Goal: Check status: Check status

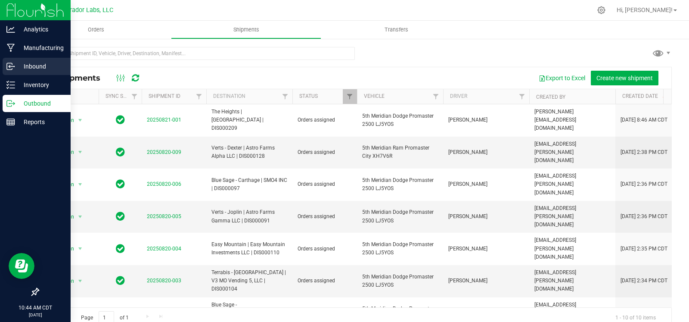
click at [18, 68] on p "Inbound" at bounding box center [41, 66] width 52 height 10
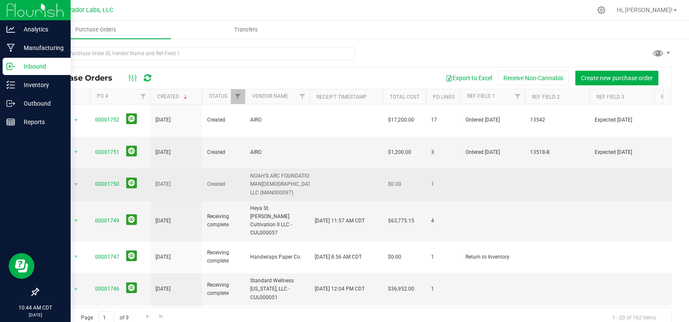
click at [111, 180] on span "00001750" at bounding box center [107, 184] width 24 height 8
click at [114, 180] on span "00001750" at bounding box center [107, 184] width 24 height 8
click at [109, 181] on link "00001750" at bounding box center [107, 184] width 24 height 6
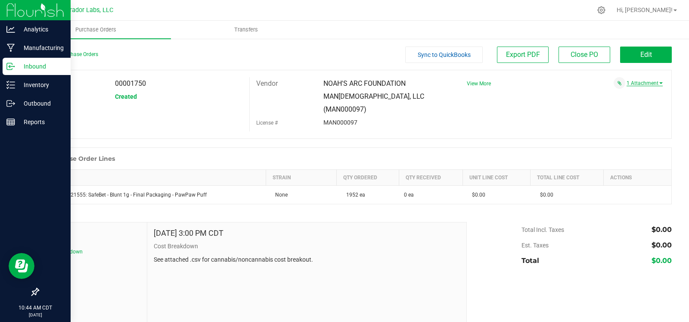
click at [647, 84] on link "1 Attachment" at bounding box center [645, 83] width 36 height 6
click at [548, 116] on div "PO 00001750 Status Created Vendor NOAH'S ARC FOUNDATION MAN[DEMOGRAPHIC_DATA], …" at bounding box center [355, 104] width 634 height 69
